Goal: Transaction & Acquisition: Purchase product/service

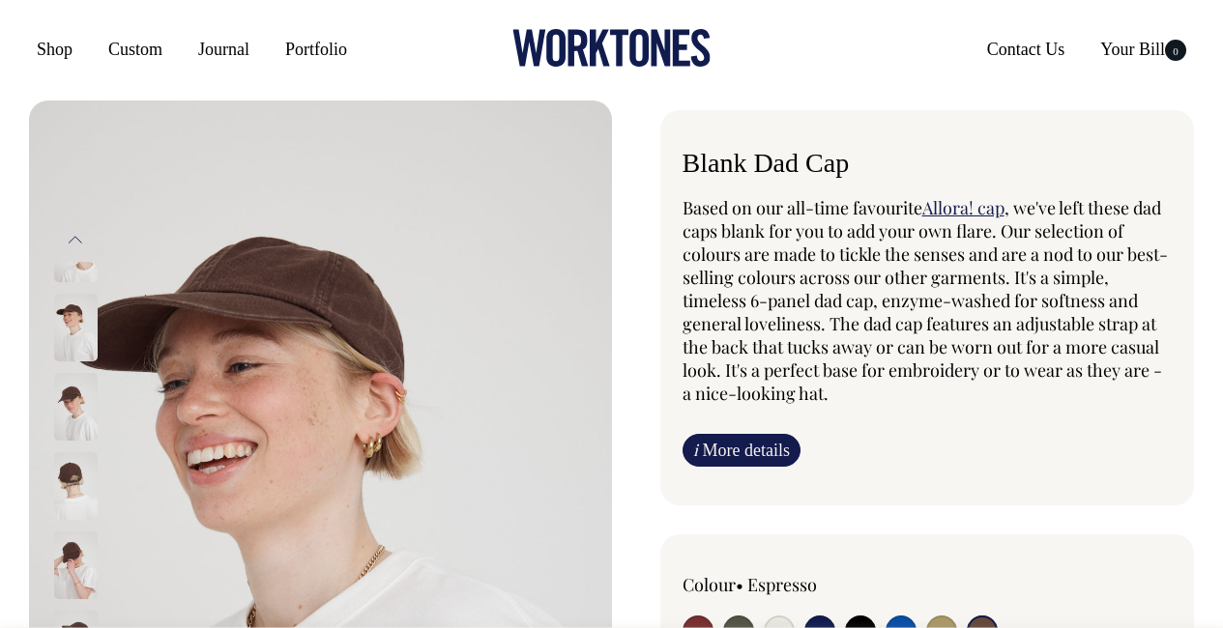
select select "Espresso"
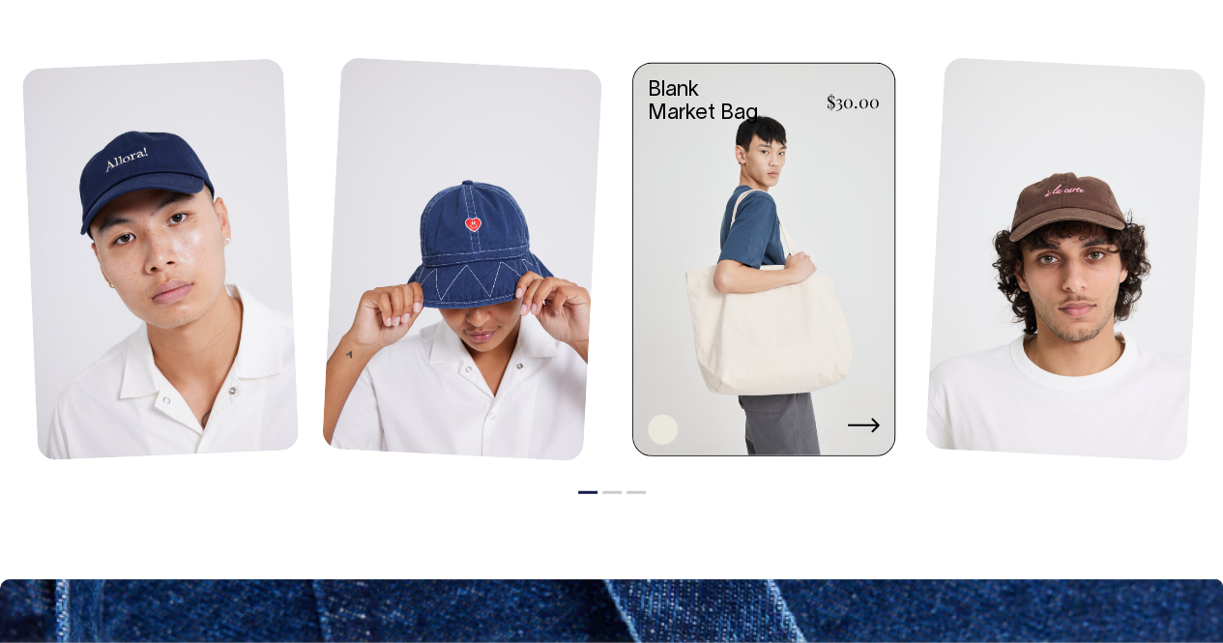
scroll to position [2328, 0]
click at [806, 267] on link at bounding box center [763, 261] width 261 height 395
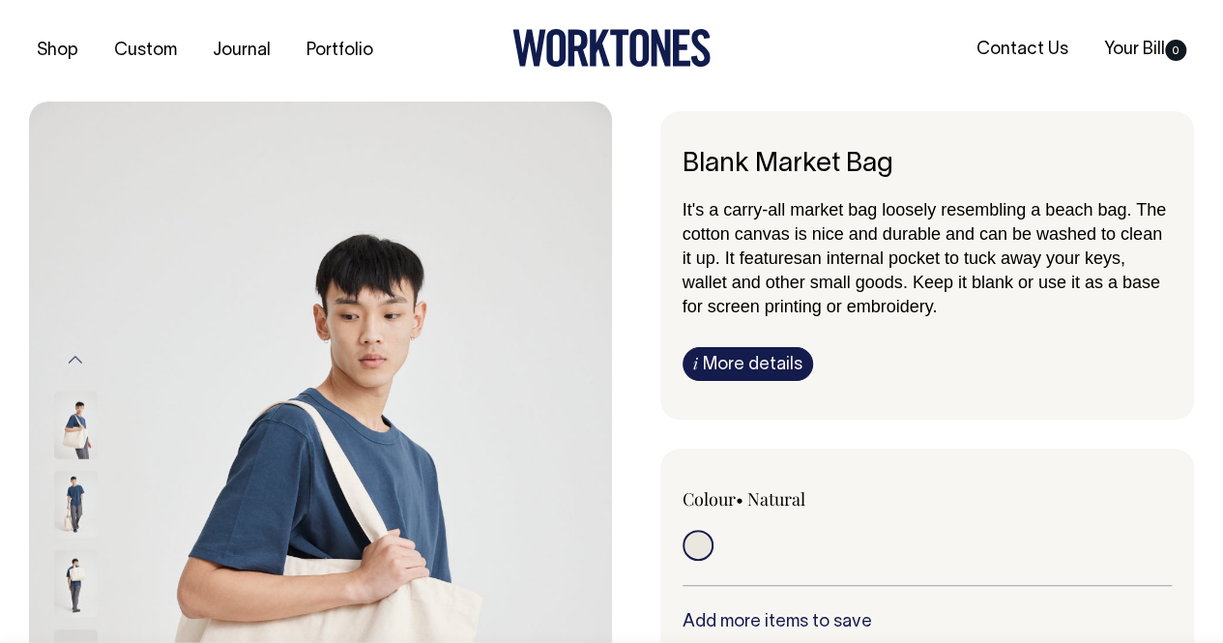
click at [688, 304] on span "an internal pocket to tuck away your keys, wallet and other small goods. Keep i…" at bounding box center [921, 282] width 478 height 68
click at [769, 24] on div "Shop Custom Journal Portfolio Contact Us Your Bill 0" at bounding box center [611, 50] width 1223 height 101
